Goal: Task Accomplishment & Management: Manage account settings

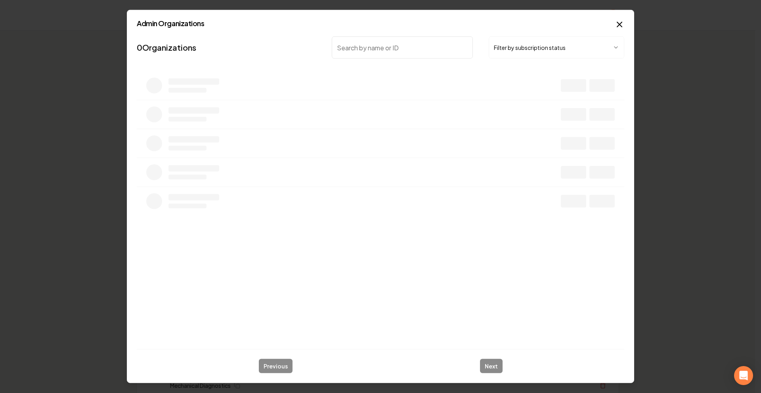
click at [428, 48] on input "search" at bounding box center [402, 47] width 141 height 22
click at [528, 55] on button "Filter by subscription status" at bounding box center [555, 47] width 135 height 22
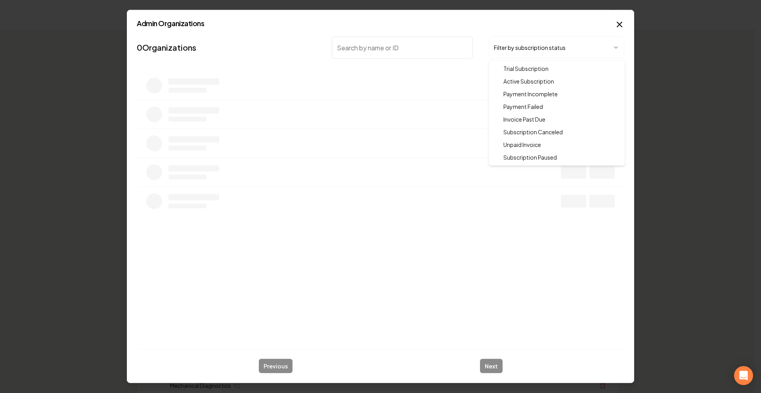
drag, startPoint x: 520, startPoint y: 77, endPoint x: 446, endPoint y: 53, distance: 77.2
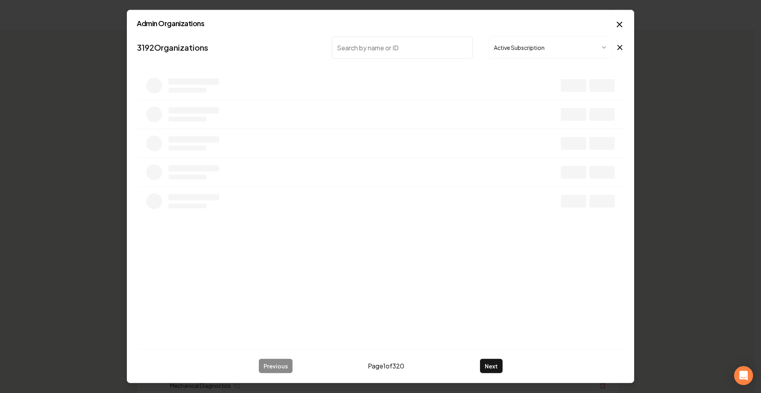
click at [429, 49] on input "search" at bounding box center [402, 47] width 141 height 22
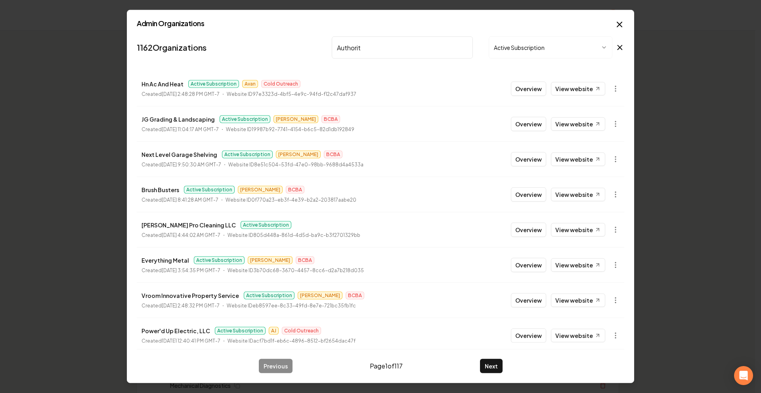
type input "Authority"
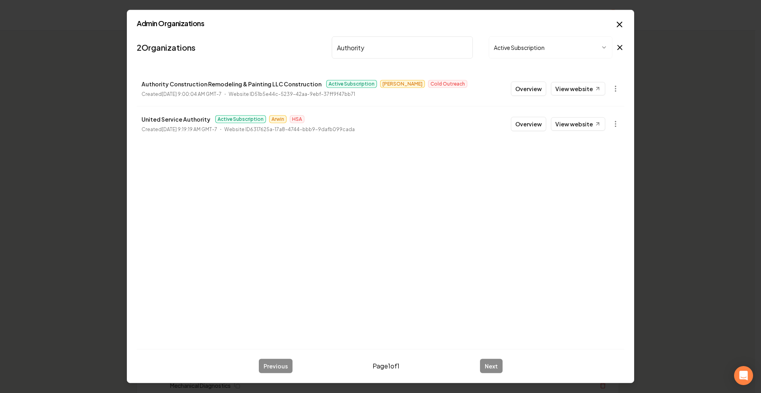
click at [519, 85] on button "Overview" at bounding box center [528, 89] width 35 height 14
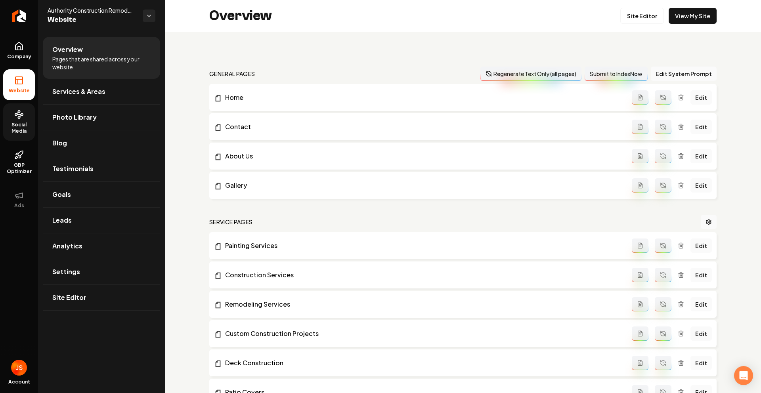
click at [10, 116] on link "Social Media" at bounding box center [19, 121] width 32 height 37
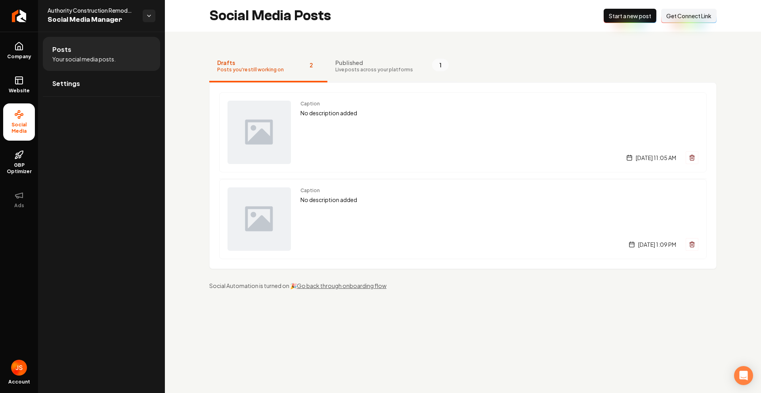
click at [355, 65] on span "Published" at bounding box center [374, 63] width 78 height 8
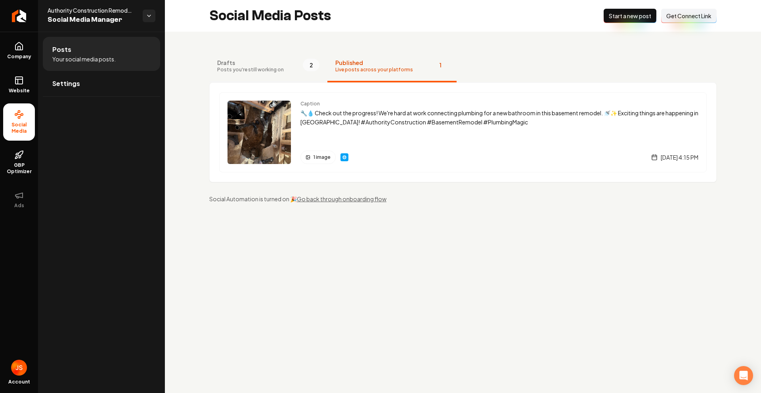
click at [265, 60] on span "Drafts" at bounding box center [250, 63] width 67 height 8
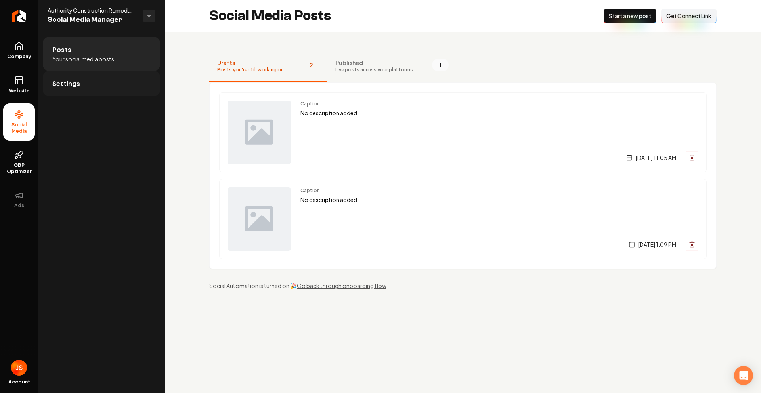
click at [105, 80] on link "Settings" at bounding box center [101, 83] width 117 height 25
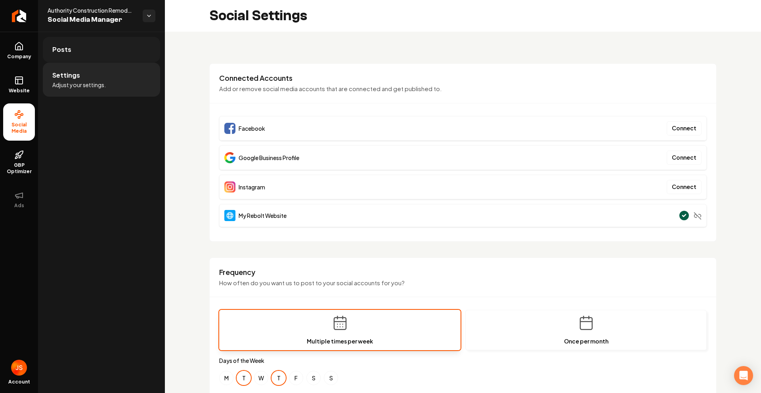
click at [62, 53] on span "Posts" at bounding box center [61, 50] width 19 height 10
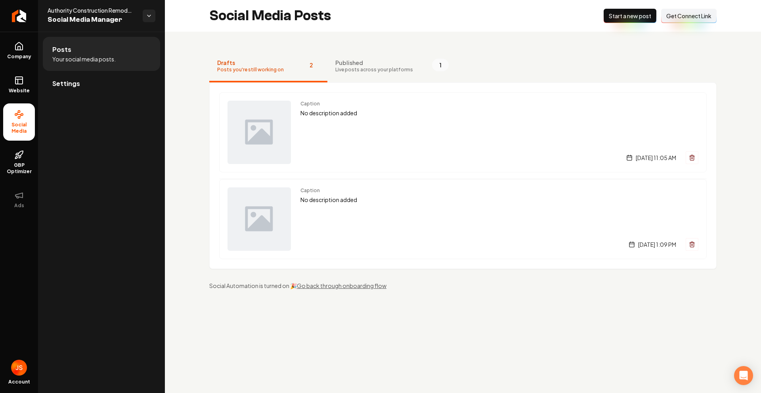
click at [241, 60] on span "Drafts" at bounding box center [250, 63] width 67 height 8
click at [328, 69] on button "Published Live posts across your platforms 1" at bounding box center [391, 67] width 129 height 32
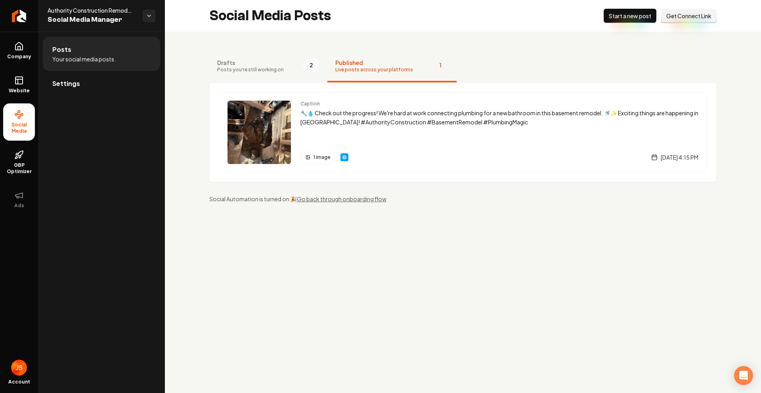
drag, startPoint x: 291, startPoint y: 72, endPoint x: 260, endPoint y: 64, distance: 31.6
click at [290, 72] on button "Drafts Posts you're still working on 2" at bounding box center [268, 67] width 118 height 32
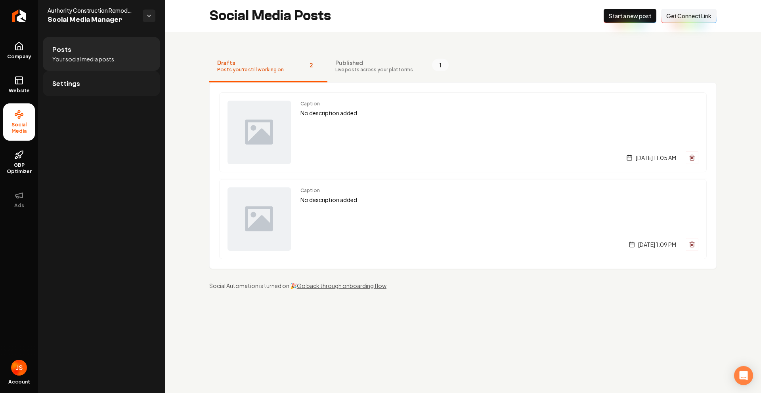
click at [71, 75] on link "Settings" at bounding box center [101, 83] width 117 height 25
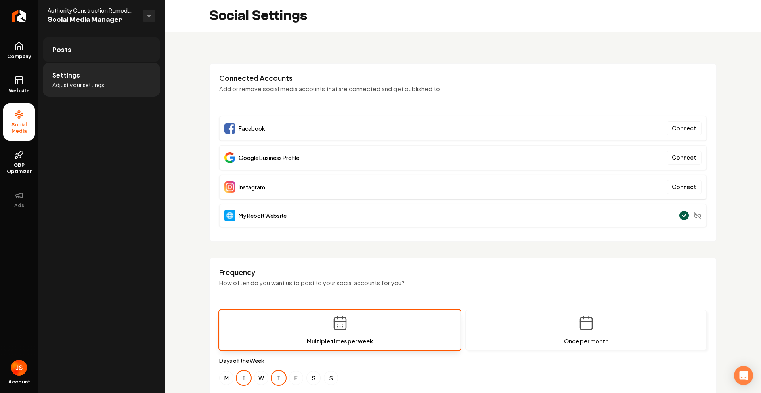
click at [86, 50] on link "Posts" at bounding box center [101, 49] width 117 height 25
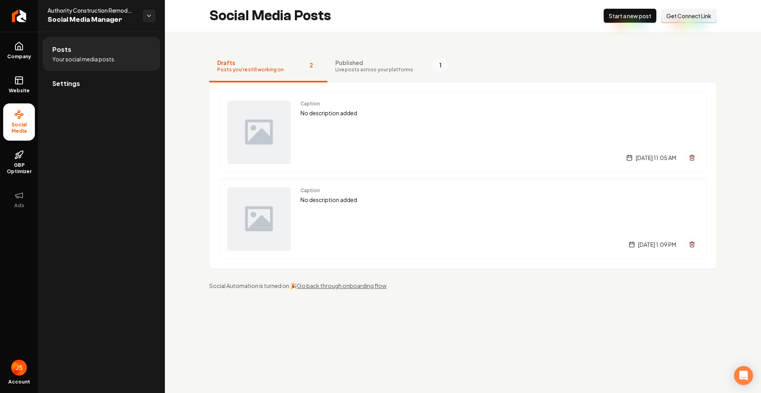
click at [678, 19] on span "Get Connect Link" at bounding box center [688, 16] width 45 height 8
click at [316, 130] on div "Caption No description added [DATE] 11:05 AM" at bounding box center [499, 132] width 398 height 63
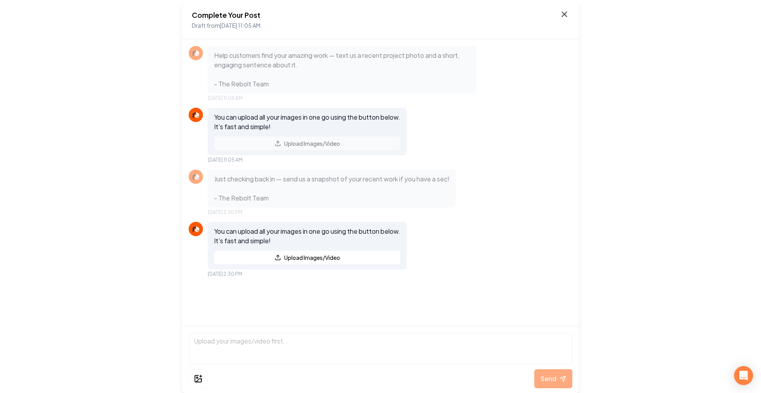
click at [566, 14] on icon at bounding box center [564, 15] width 10 height 10
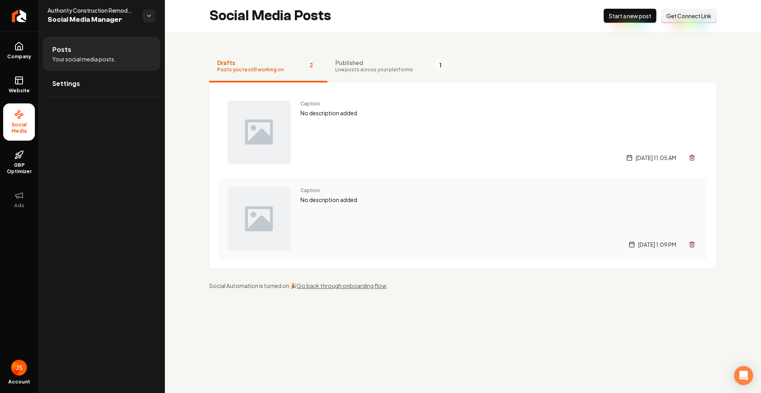
click at [367, 217] on div "Caption No description added [DATE] 1:09 PM" at bounding box center [499, 218] width 398 height 63
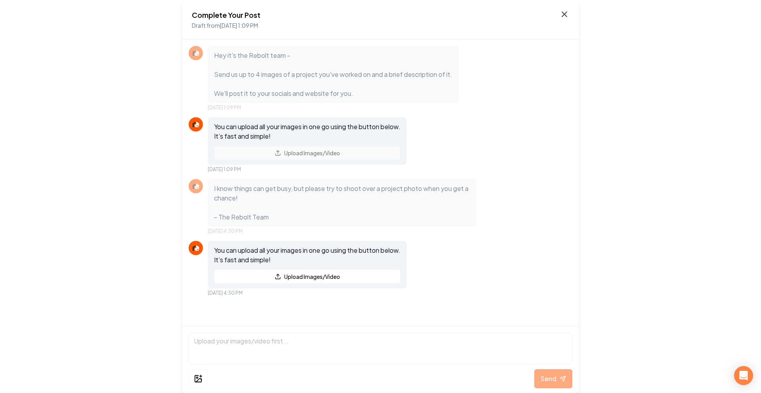
click at [561, 14] on icon at bounding box center [564, 15] width 10 height 10
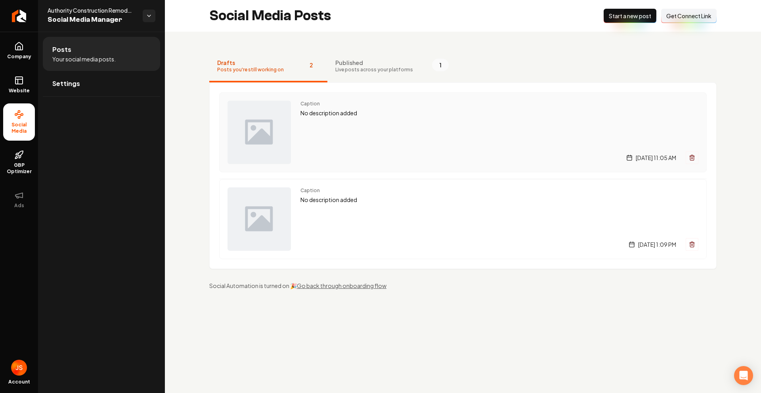
click at [407, 130] on div "Caption No description added [DATE] 11:05 AM" at bounding box center [499, 132] width 398 height 63
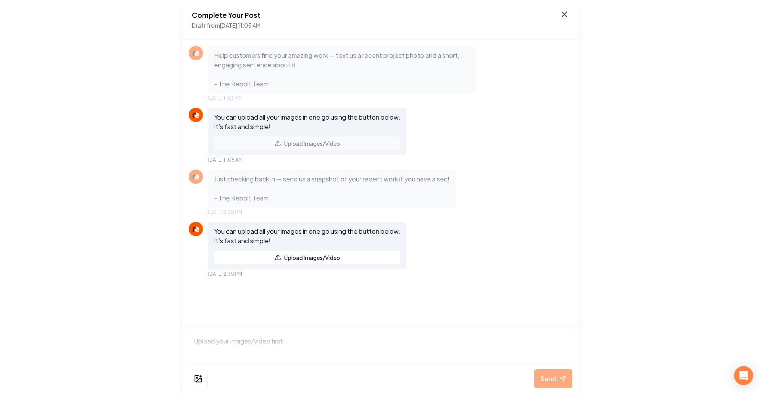
click at [564, 10] on icon at bounding box center [564, 15] width 10 height 10
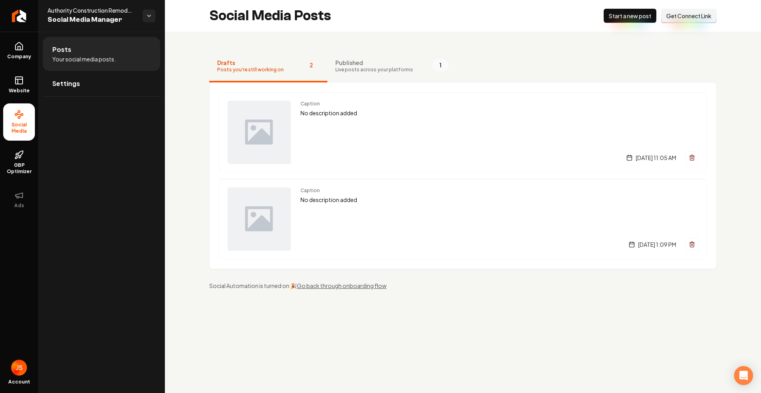
click at [677, 13] on span "Get Connect Link" at bounding box center [688, 16] width 45 height 8
click at [359, 64] on span "Published" at bounding box center [374, 63] width 78 height 8
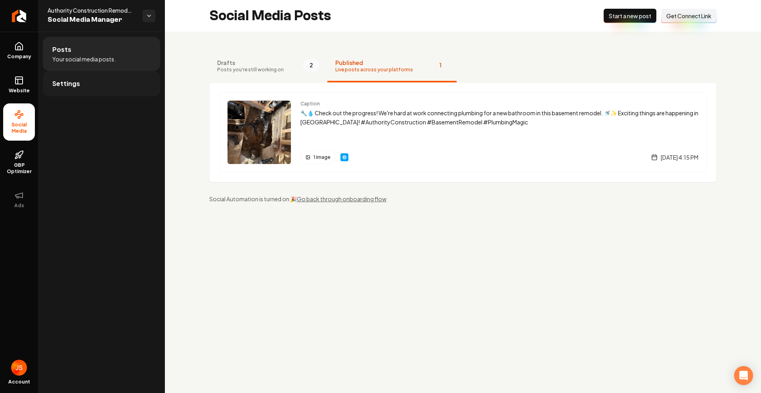
click at [103, 79] on link "Settings" at bounding box center [101, 83] width 117 height 25
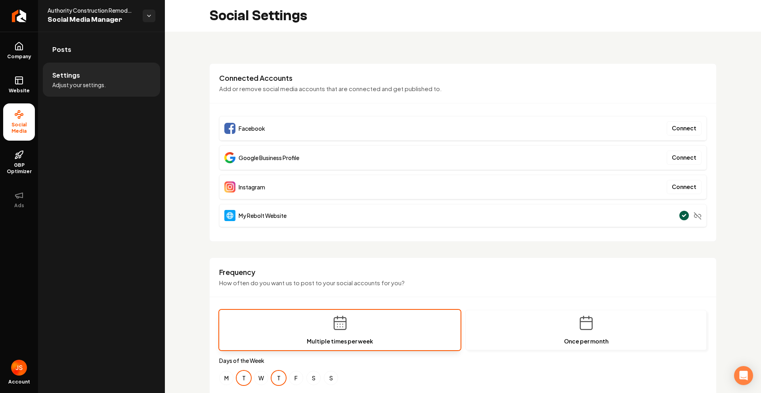
click at [0, 89] on ul "Company Website Social Media GBP Optimizer Ads" at bounding box center [19, 125] width 38 height 187
click at [13, 86] on link "Website" at bounding box center [19, 84] width 32 height 31
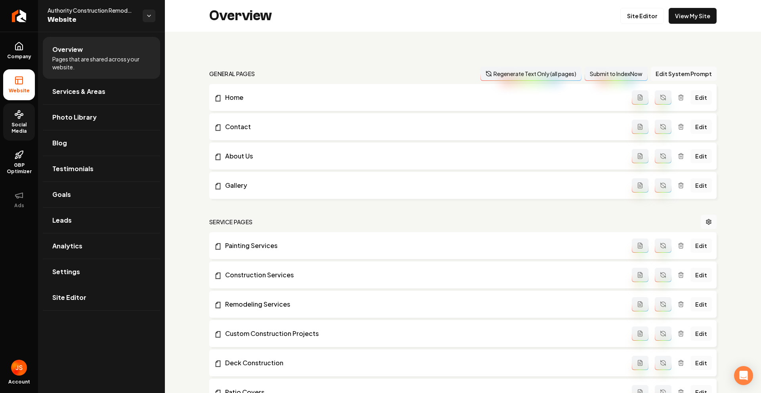
click at [21, 114] on circle at bounding box center [22, 115] width 2 height 2
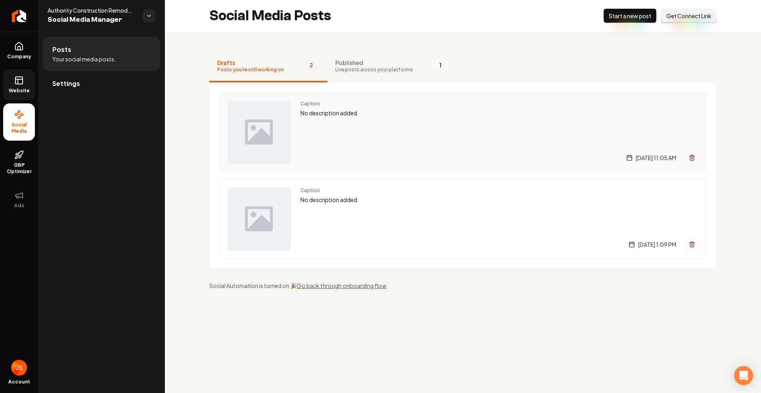
click at [385, 131] on div "Caption No description added [DATE] 11:05 AM" at bounding box center [499, 132] width 398 height 63
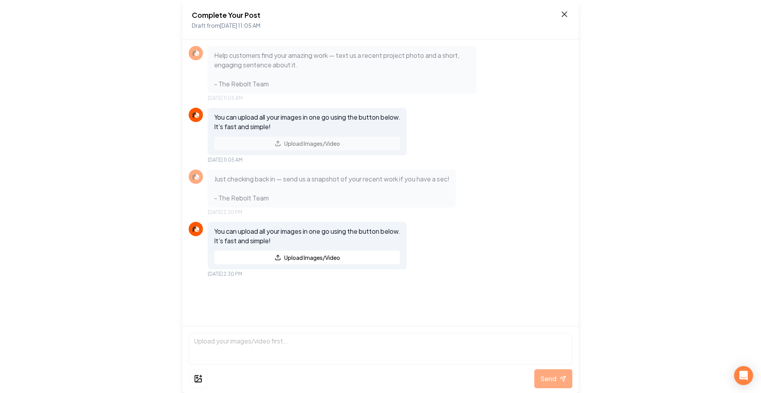
click at [563, 16] on icon at bounding box center [564, 14] width 5 height 5
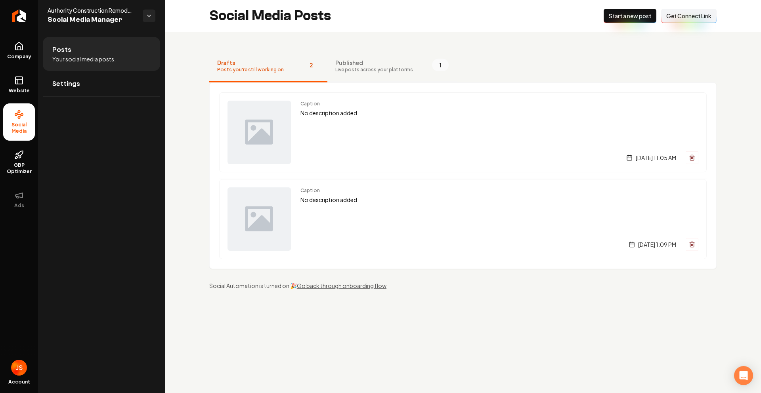
click at [367, 63] on span "Published" at bounding box center [374, 63] width 78 height 8
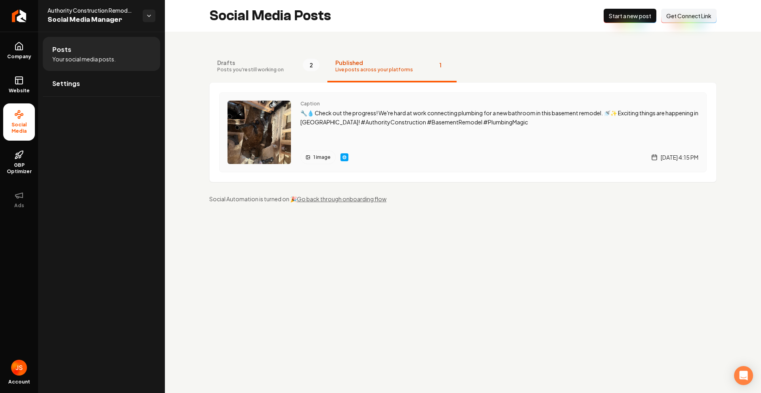
click at [342, 155] on img "Main content area" at bounding box center [344, 157] width 6 height 6
click at [78, 84] on span "Settings" at bounding box center [66, 84] width 28 height 10
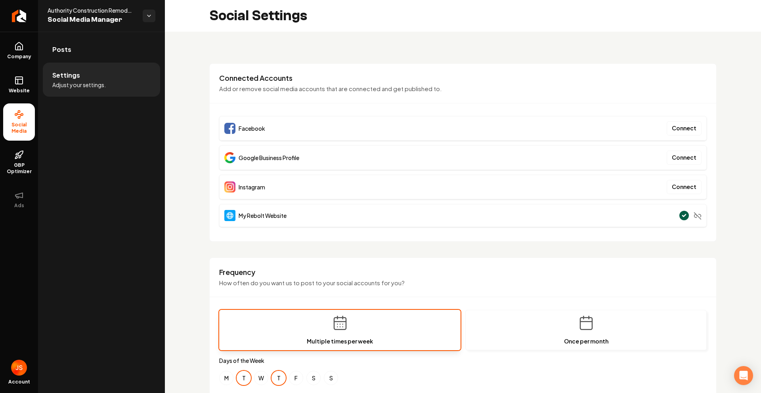
click at [84, 64] on li "Settings Adjust your settings." at bounding box center [101, 80] width 117 height 34
click at [84, 61] on link "Posts" at bounding box center [101, 49] width 117 height 25
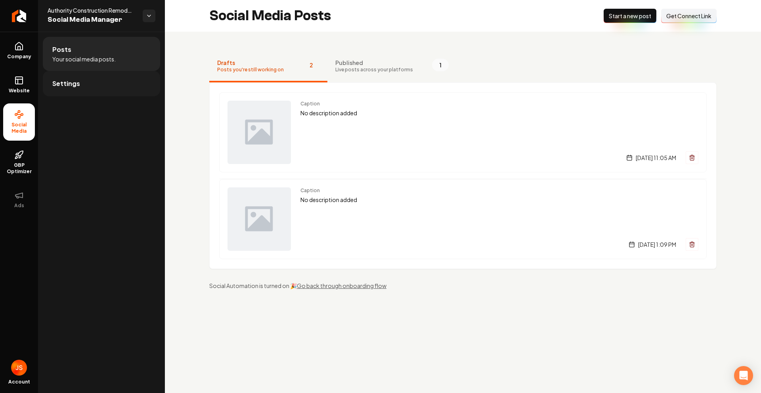
click at [89, 71] on link "Settings" at bounding box center [101, 83] width 117 height 25
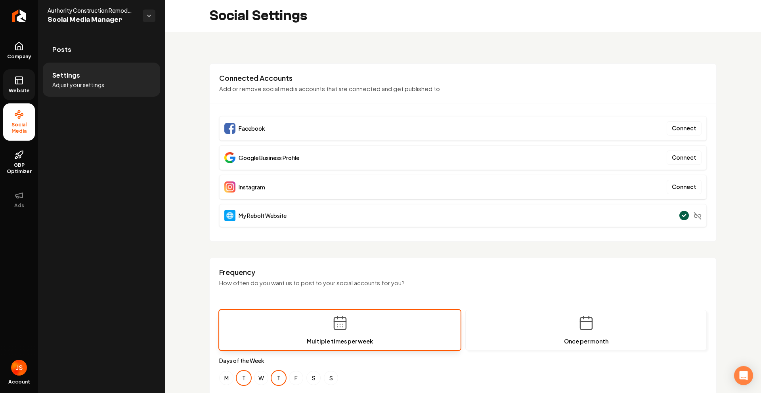
click at [29, 77] on link "Website" at bounding box center [19, 84] width 32 height 31
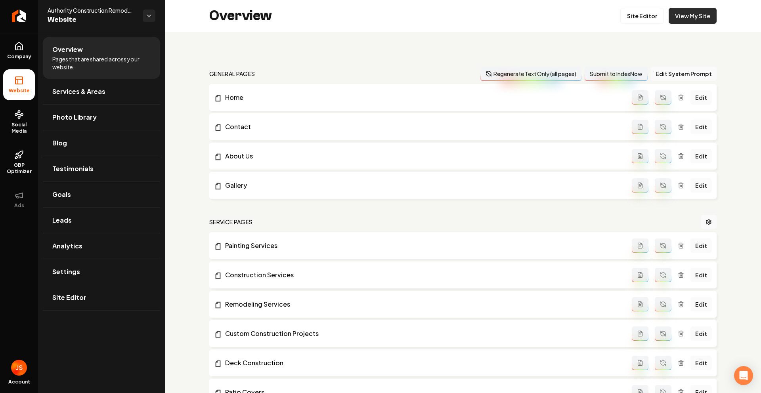
click at [698, 18] on link "View My Site" at bounding box center [692, 16] width 48 height 16
